Goal: Information Seeking & Learning: Learn about a topic

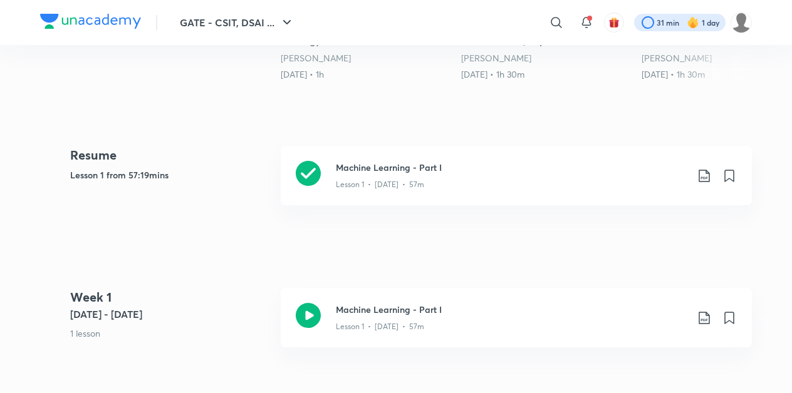
click at [677, 22] on div at bounding box center [679, 23] width 91 height 18
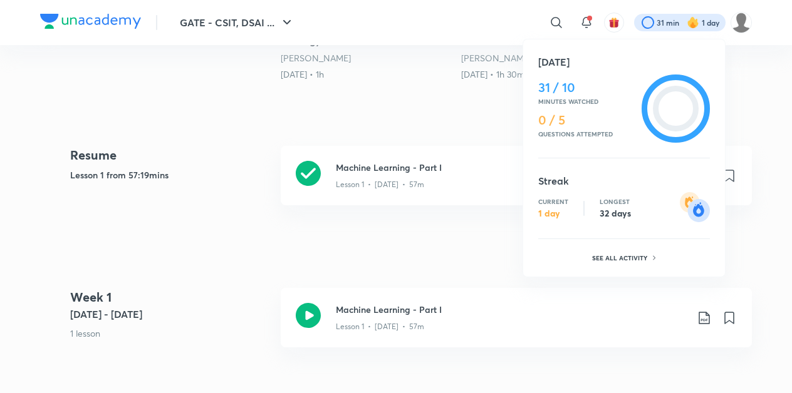
click at [509, 222] on div at bounding box center [396, 196] width 792 height 393
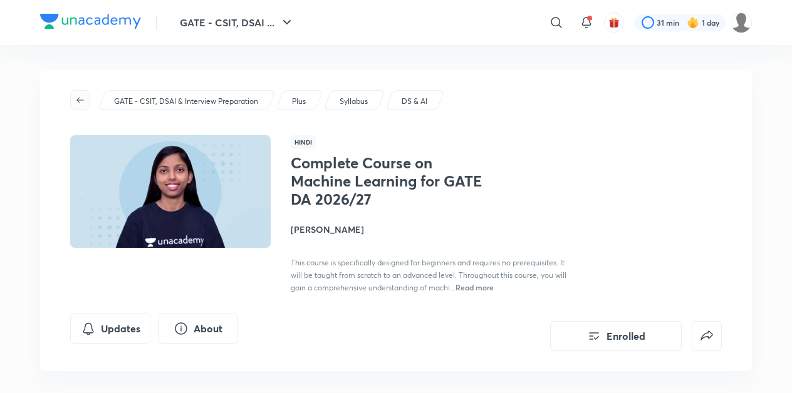
click at [83, 103] on icon "button" at bounding box center [80, 100] width 10 height 10
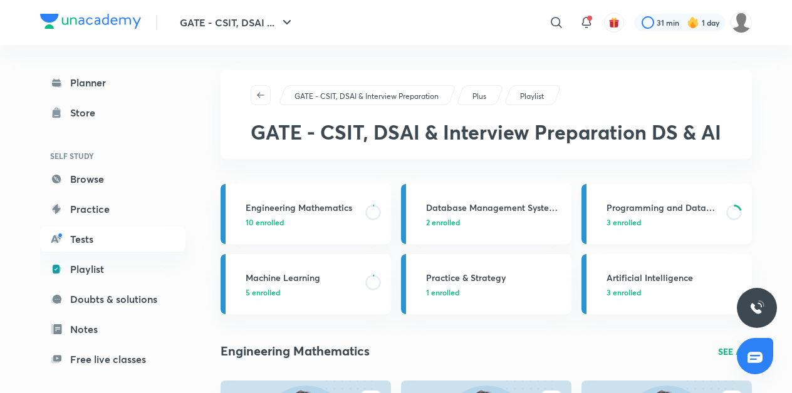
click at [679, 212] on h3 "Programming and Data Structure" at bounding box center [663, 207] width 112 height 13
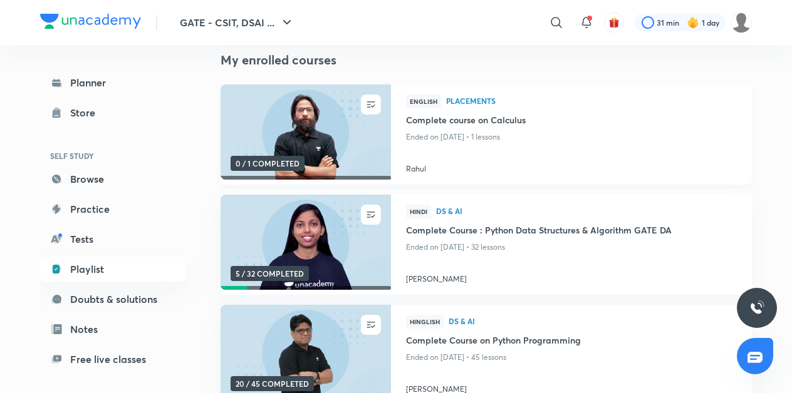
scroll to position [137, 0]
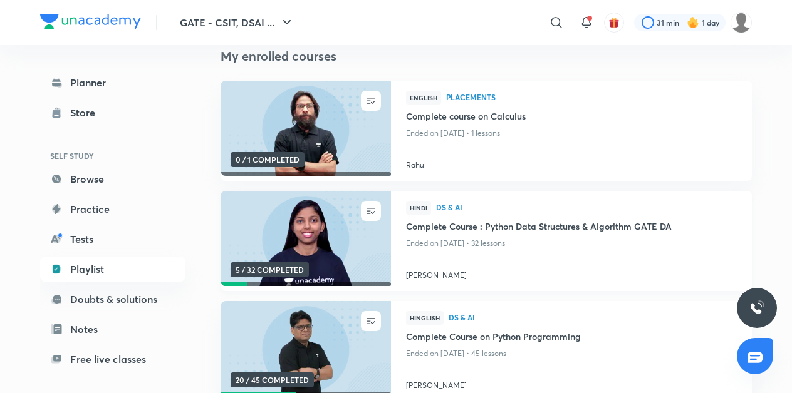
click at [335, 233] on img at bounding box center [306, 238] width 174 height 97
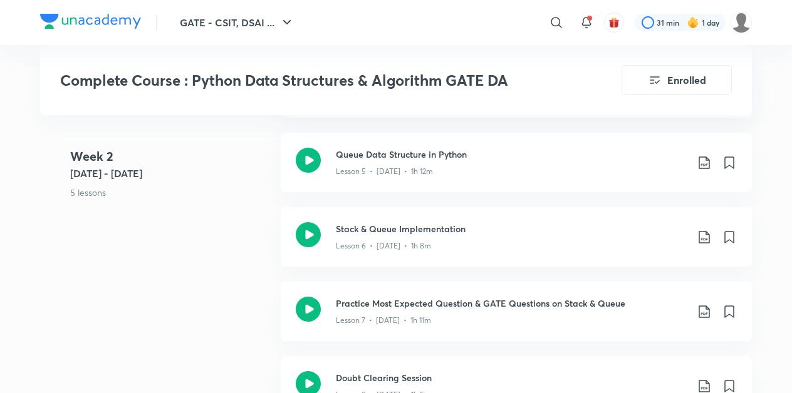
scroll to position [1118, 0]
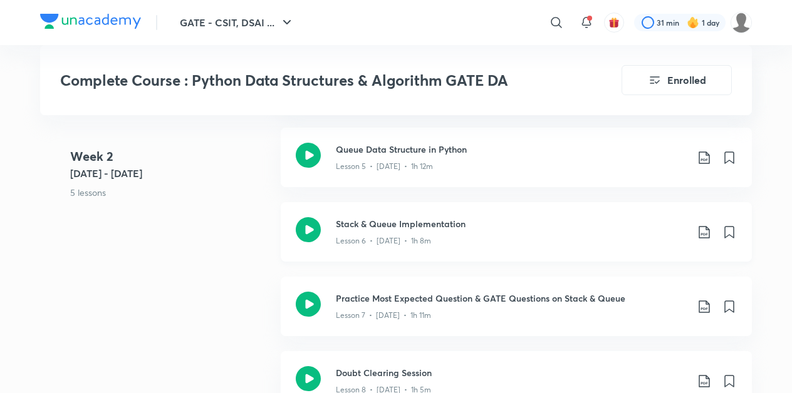
click at [306, 230] on icon at bounding box center [308, 229] width 25 height 25
